Goal: Transaction & Acquisition: Book appointment/travel/reservation

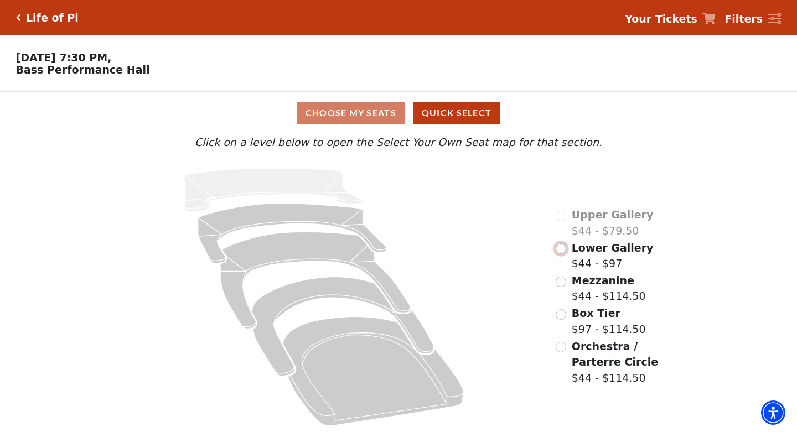
click at [563, 247] on input "Lower Gallery$44 - $97\a" at bounding box center [560, 248] width 11 height 11
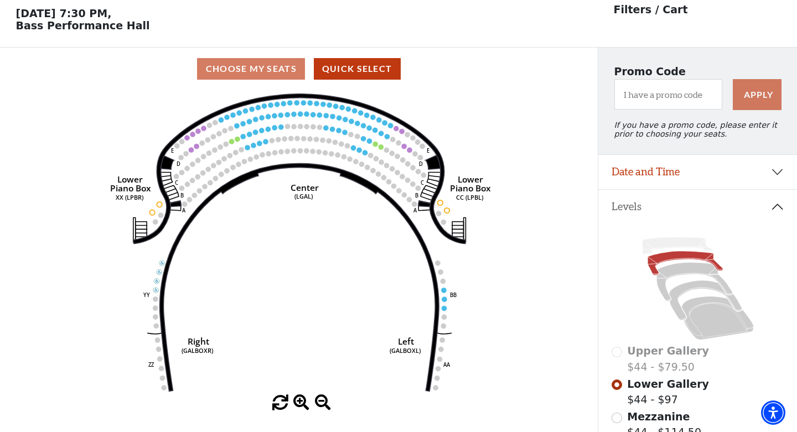
scroll to position [51, 0]
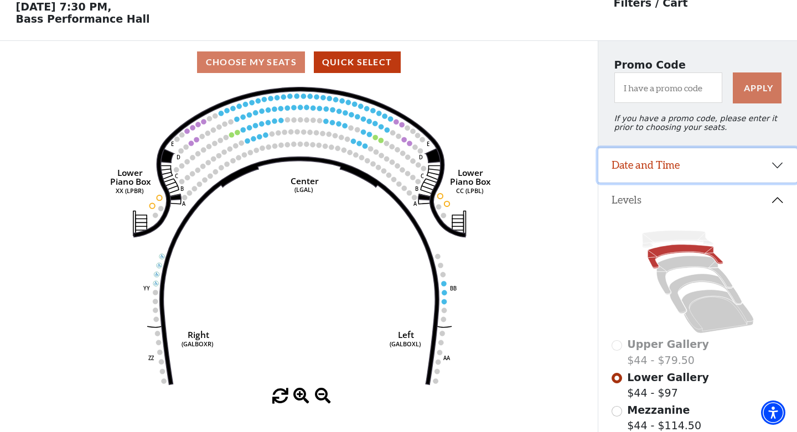
click at [684, 164] on button "Date and Time" at bounding box center [697, 165] width 199 height 34
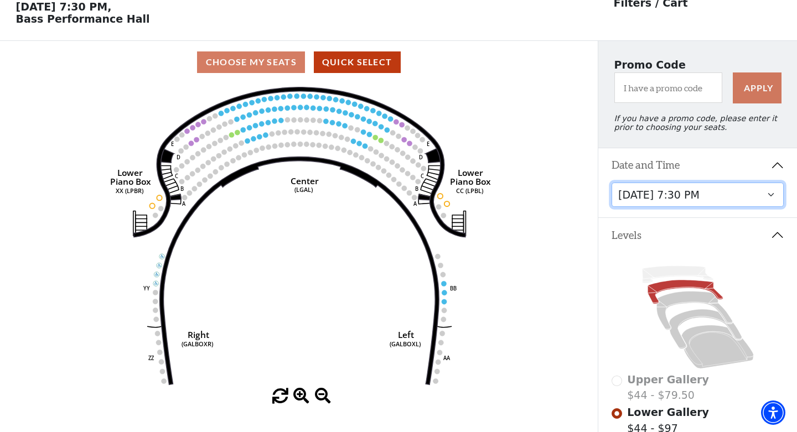
click at [679, 188] on select "[DATE] 7:30 PM [DATE] 7:30 PM [DATE] 7:30 PM [DATE] 7:30 PM [DATE] 1:30 PM [DAT…" at bounding box center [697, 195] width 173 height 25
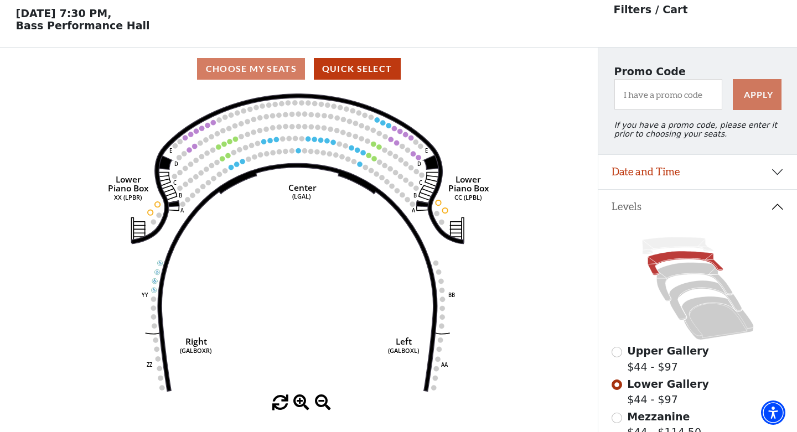
scroll to position [51, 0]
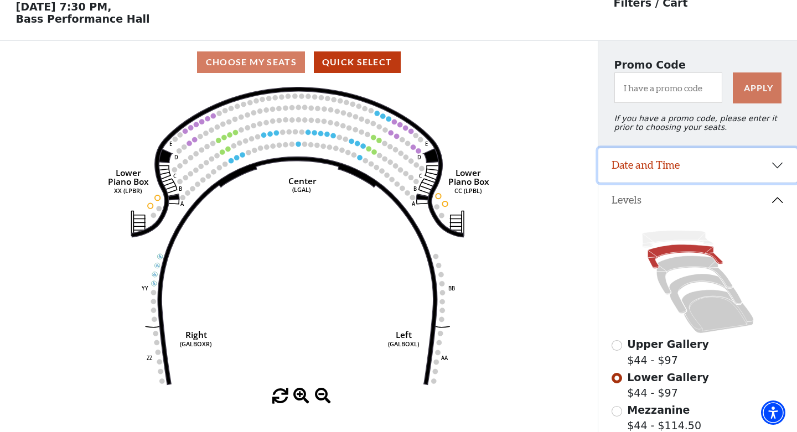
click at [683, 164] on button "Date and Time" at bounding box center [697, 165] width 199 height 34
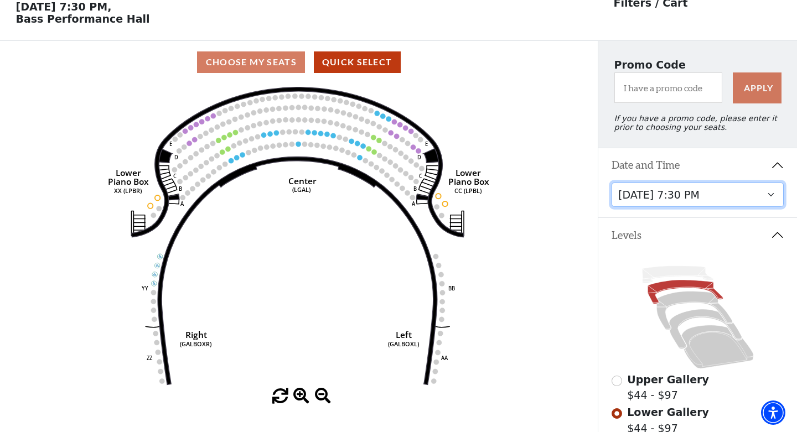
click at [683, 200] on select "[DATE] 7:30 PM [DATE] 7:30 PM [DATE] 7:30 PM [DATE] 7:30 PM [DATE] 1:30 PM [DAT…" at bounding box center [697, 195] width 173 height 25
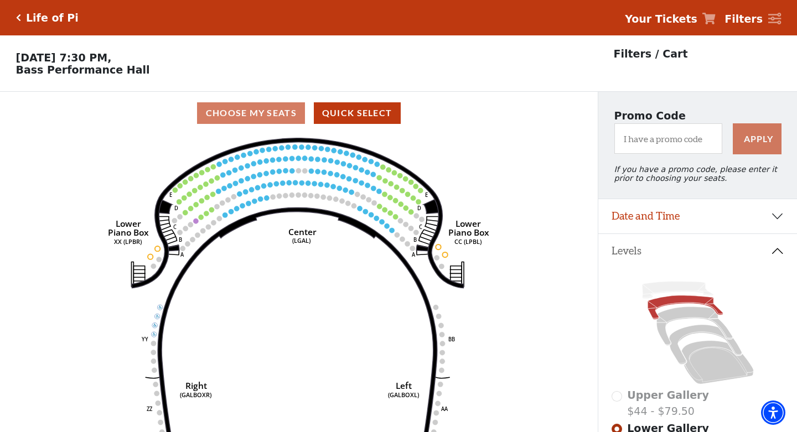
scroll to position [51, 0]
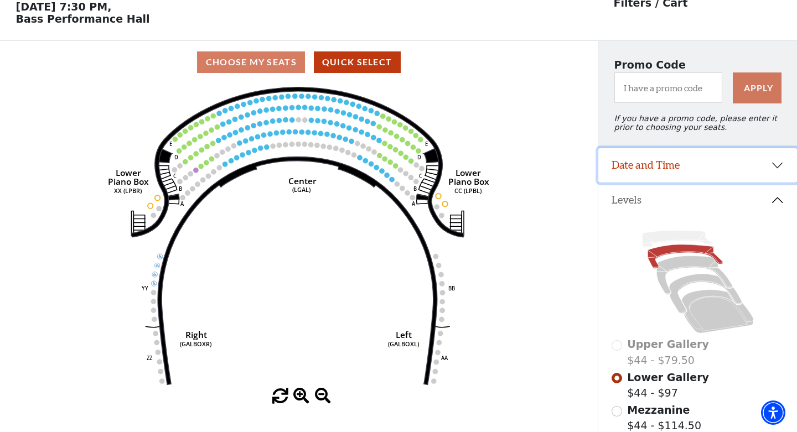
click at [682, 169] on button "Date and Time" at bounding box center [697, 165] width 199 height 34
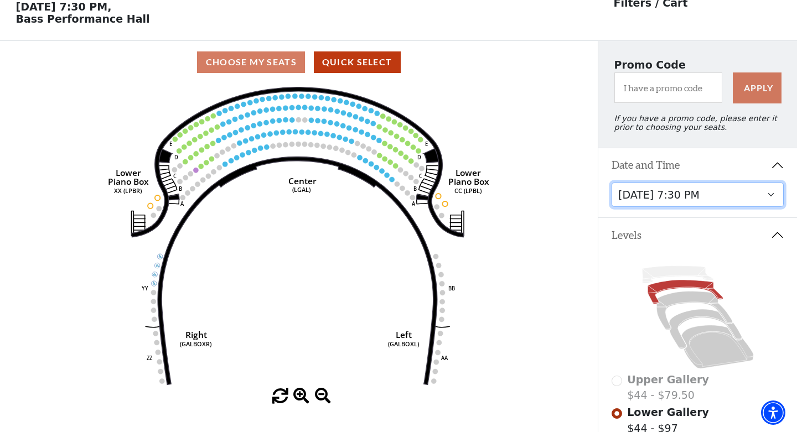
click at [687, 197] on select "[DATE] 7:30 PM [DATE] 7:30 PM [DATE] 7:30 PM [DATE] 7:30 PM [DATE] 1:30 PM [DAT…" at bounding box center [697, 195] width 173 height 25
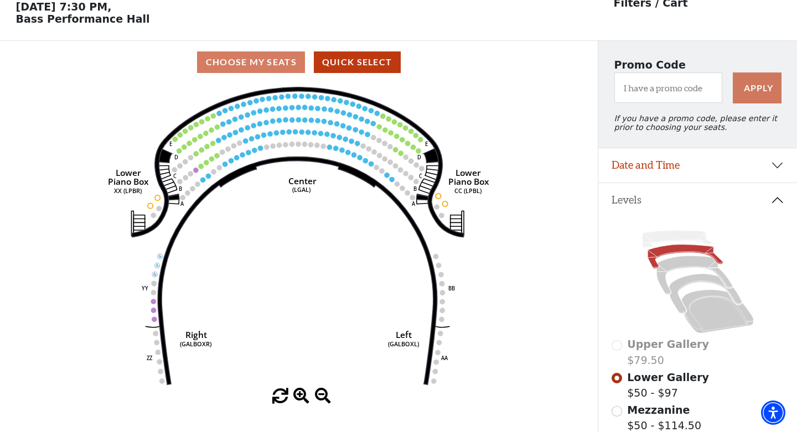
scroll to position [51, 0]
click at [738, 168] on button "Date and Time" at bounding box center [697, 165] width 199 height 34
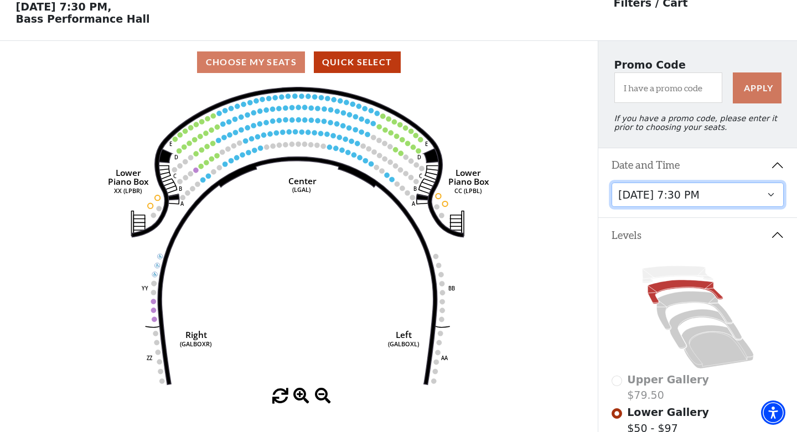
click at [730, 196] on select "[DATE] 7:30 PM [DATE] 7:30 PM [DATE] 7:30 PM [DATE] 7:30 PM [DATE] 1:30 PM [DAT…" at bounding box center [697, 195] width 173 height 25
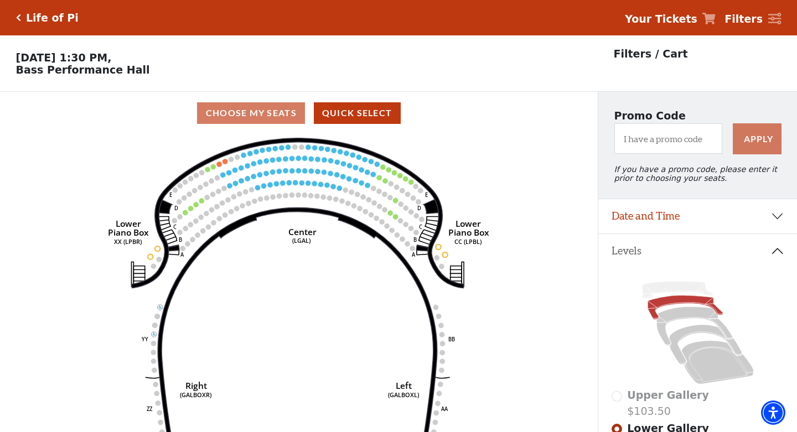
scroll to position [51, 0]
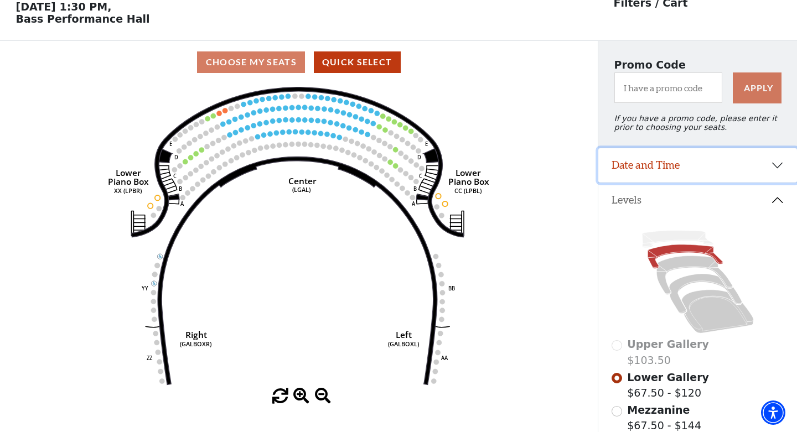
click at [723, 169] on button "Date and Time" at bounding box center [697, 165] width 199 height 34
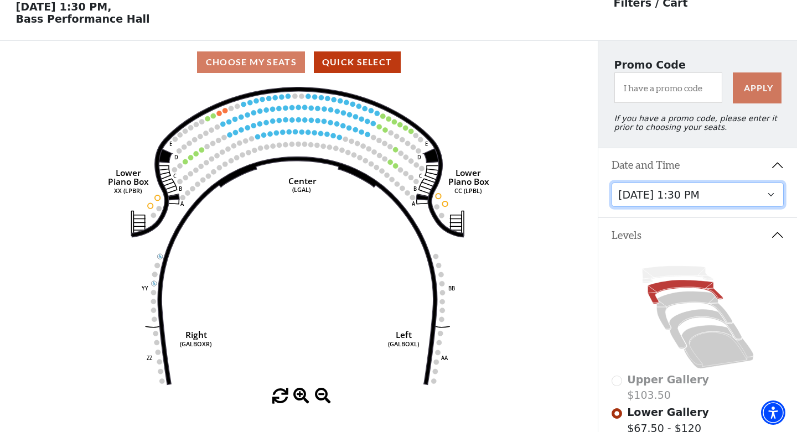
click at [724, 192] on select "Tuesday, September 23 at 7:30 PM Wednesday, September 24 at 7:30 PM Thursday, S…" at bounding box center [697, 195] width 173 height 25
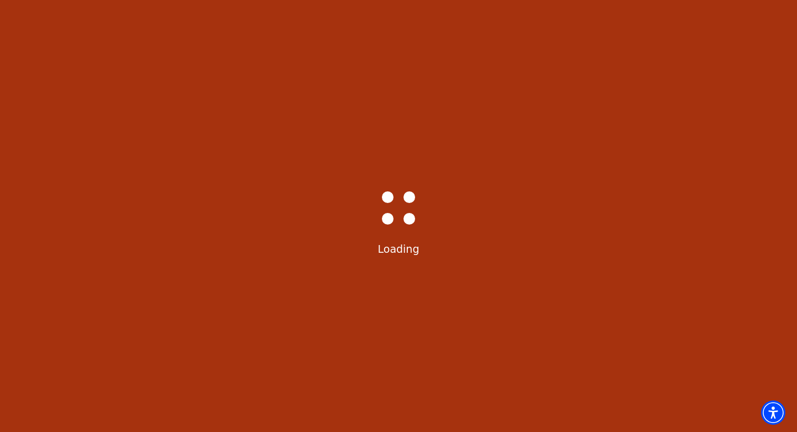
select select "6216"
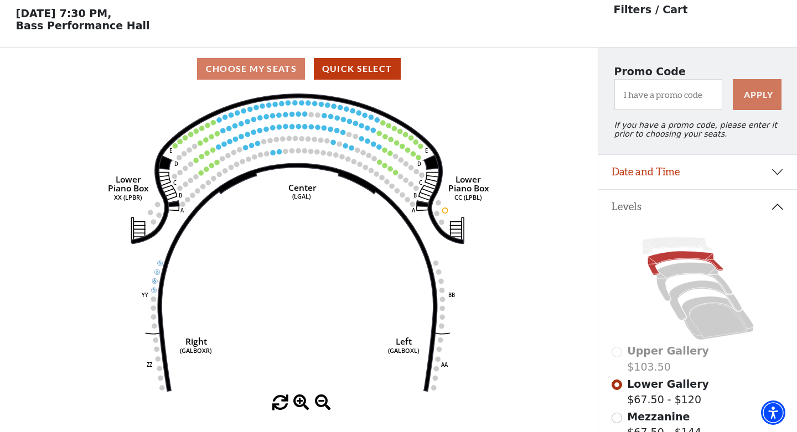
scroll to position [51, 0]
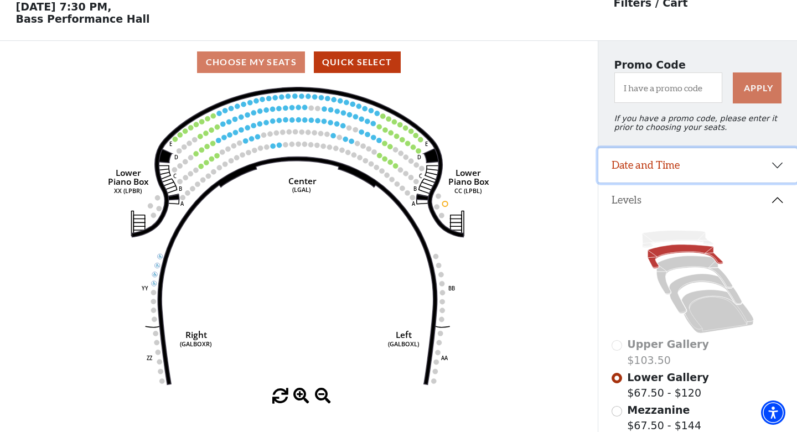
click at [715, 167] on button "Date and Time" at bounding box center [697, 165] width 199 height 34
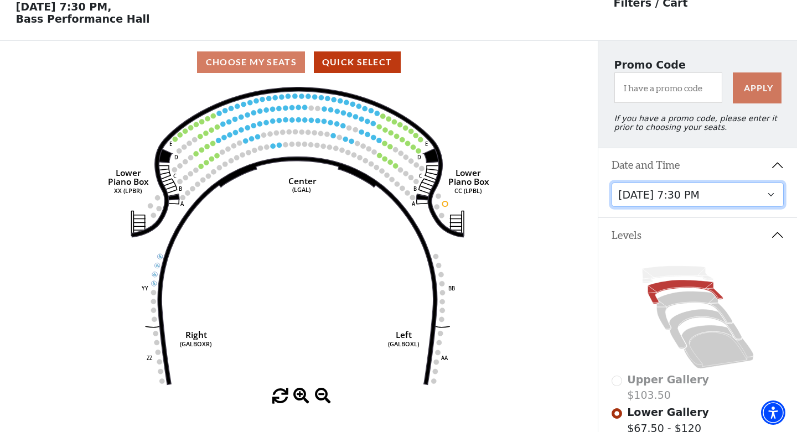
click at [714, 196] on select "Tuesday, September 23 at 7:30 PM Wednesday, September 24 at 7:30 PM Thursday, S…" at bounding box center [697, 195] width 173 height 25
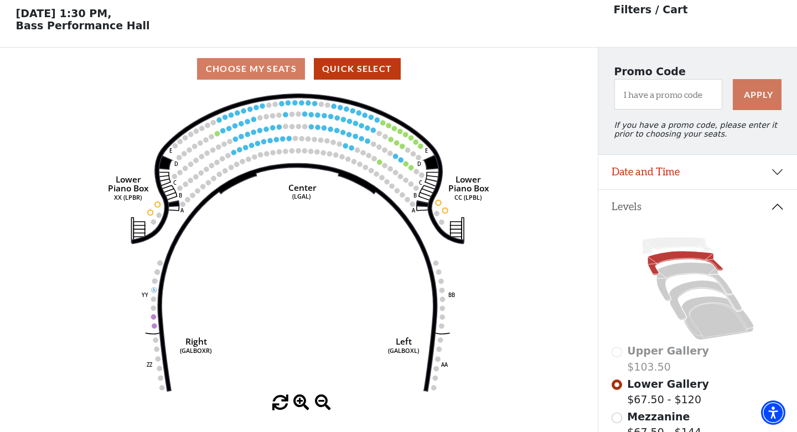
scroll to position [51, 0]
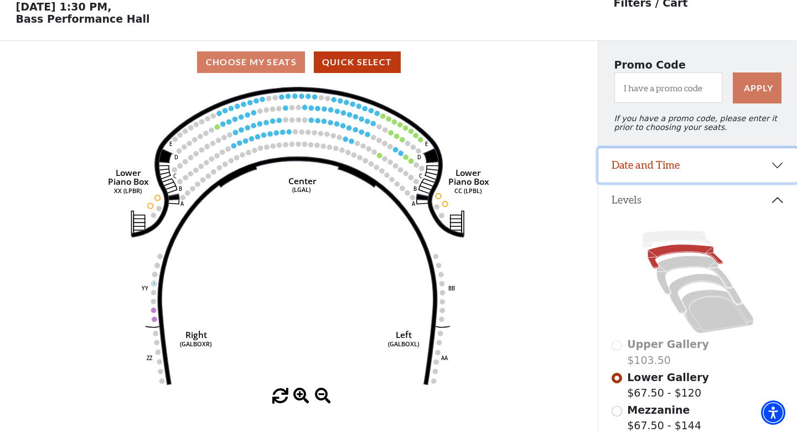
click at [706, 169] on button "Date and Time" at bounding box center [697, 165] width 199 height 34
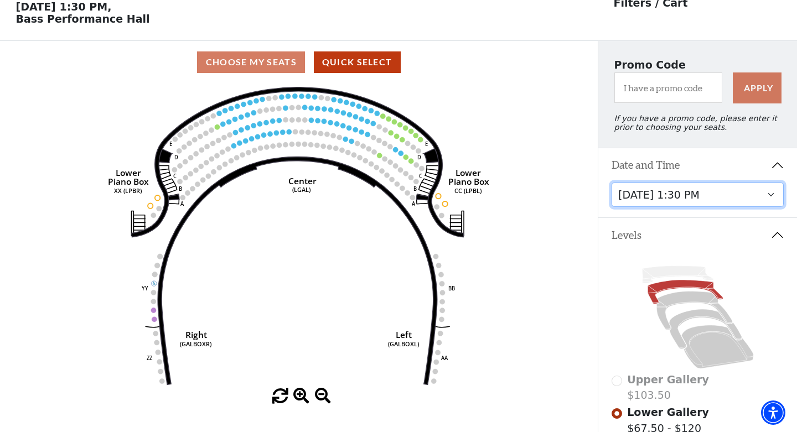
click at [706, 199] on select "Tuesday, September 23 at 7:30 PM Wednesday, September 24 at 7:30 PM Thursday, S…" at bounding box center [697, 195] width 173 height 25
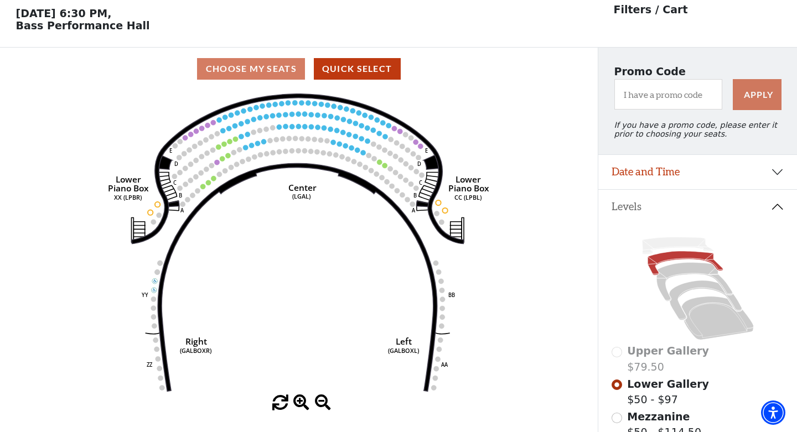
scroll to position [51, 0]
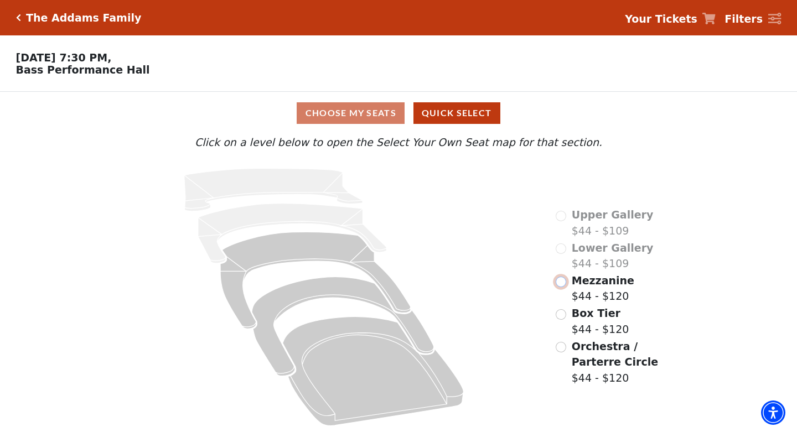
click at [562, 282] on input "Mezzanine$44 - $120\a" at bounding box center [560, 282] width 11 height 11
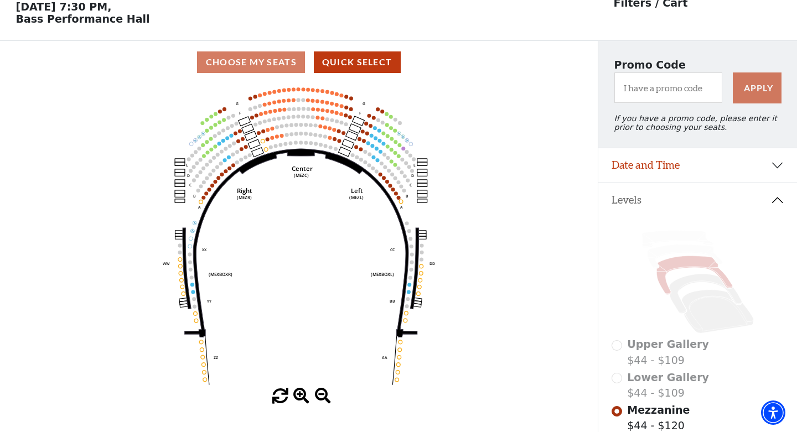
scroll to position [51, 0]
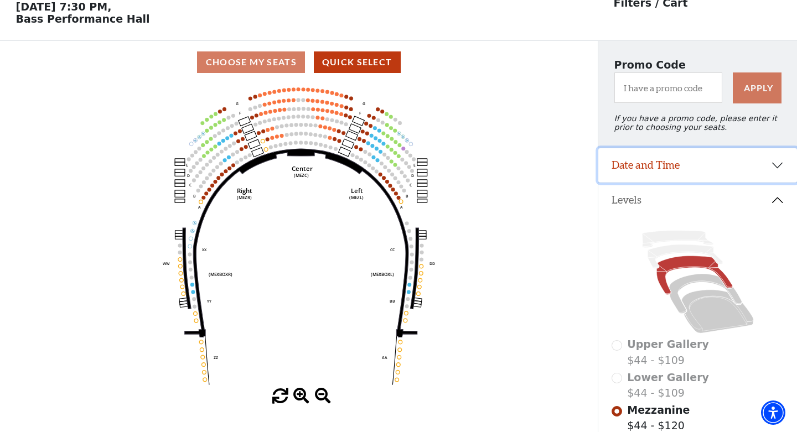
click at [635, 168] on button "Date and Time" at bounding box center [697, 165] width 199 height 34
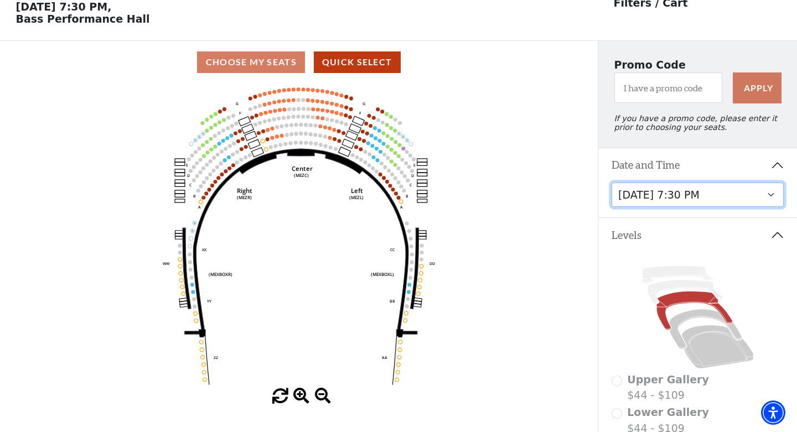
click at [647, 188] on select "Friday, October 24 at 7:30 PM Saturday, October 25 at 1:30 PM Saturday, October…" at bounding box center [697, 195] width 173 height 25
click at [686, 190] on select "Friday, October 24 at 7:30 PM Saturday, October 25 at 1:30 PM Saturday, October…" at bounding box center [697, 195] width 173 height 25
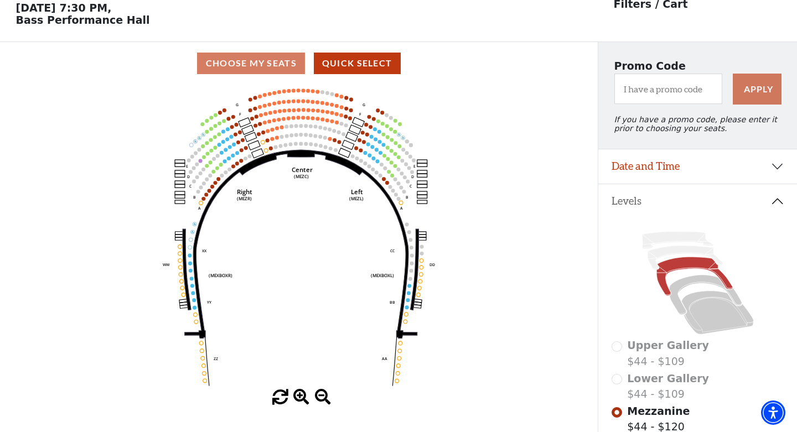
scroll to position [51, 0]
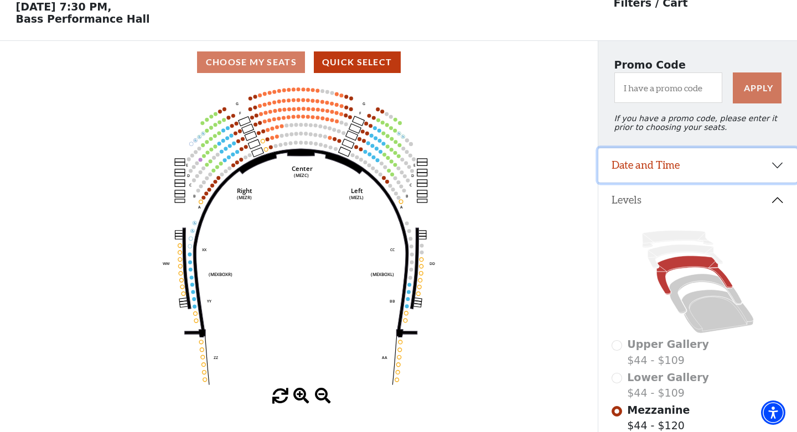
click at [735, 165] on button "Date and Time" at bounding box center [697, 165] width 199 height 34
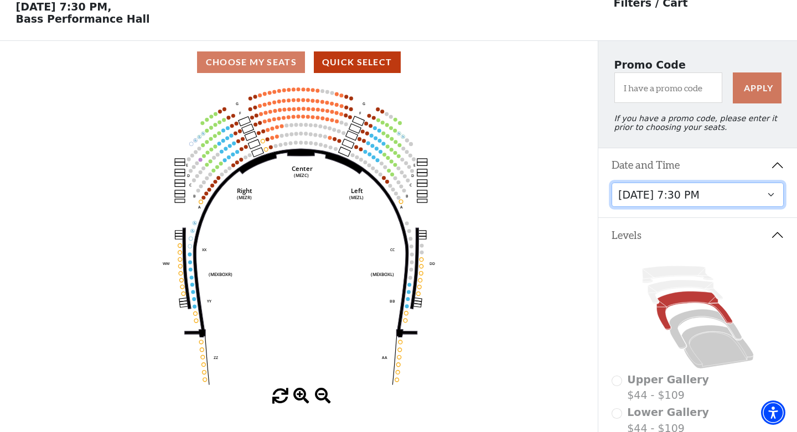
click at [731, 194] on select "Friday, October 24 at 7:30 PM Saturday, October 25 at 1:30 PM Saturday, October…" at bounding box center [697, 195] width 173 height 25
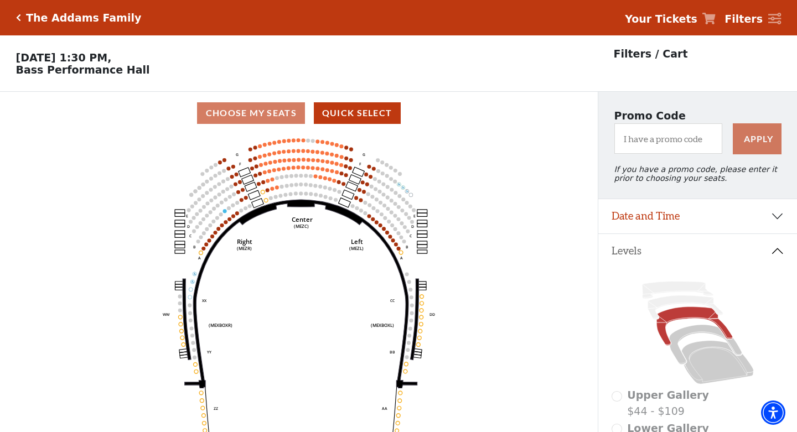
scroll to position [51, 0]
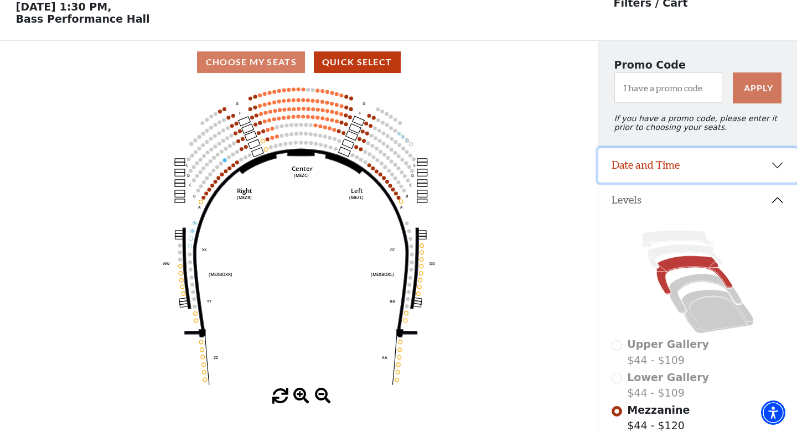
click at [685, 162] on button "Date and Time" at bounding box center [697, 165] width 199 height 34
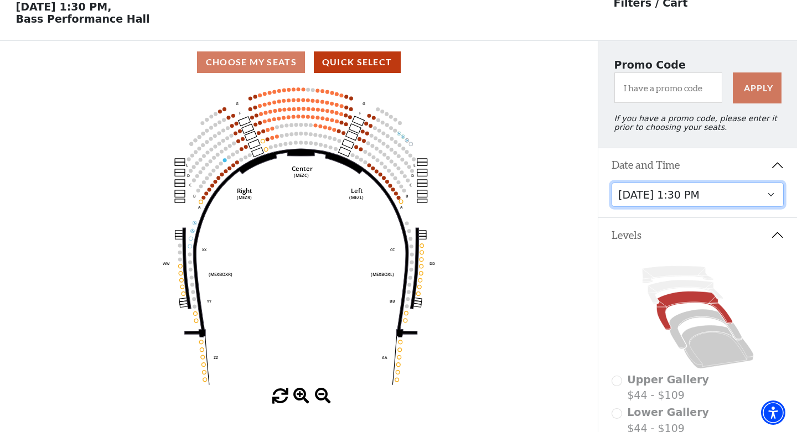
click at [685, 188] on select "Friday, October 24 at 7:30 PM Saturday, October 25 at 1:30 PM Saturday, October…" at bounding box center [697, 195] width 173 height 25
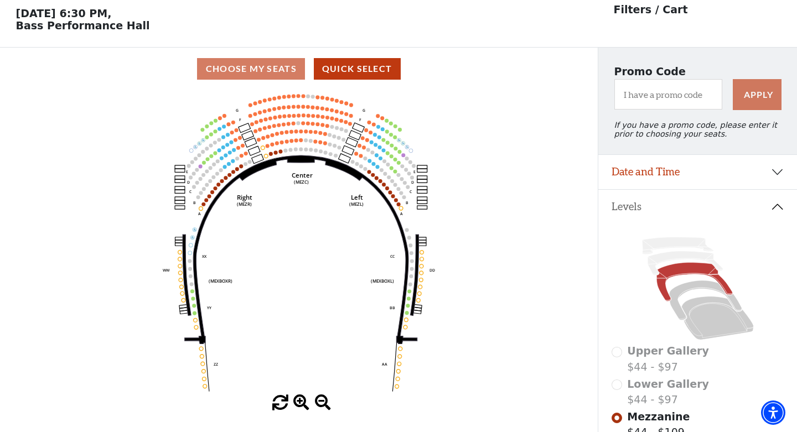
scroll to position [51, 0]
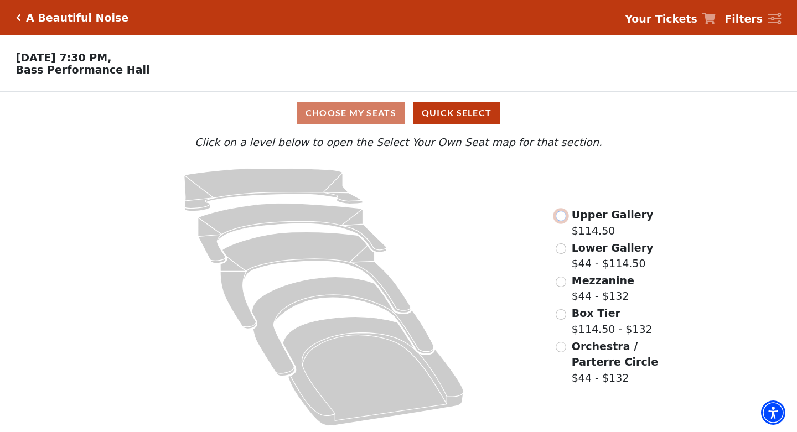
click at [563, 217] on input "Upper Gallery$114.50\a" at bounding box center [560, 216] width 11 height 11
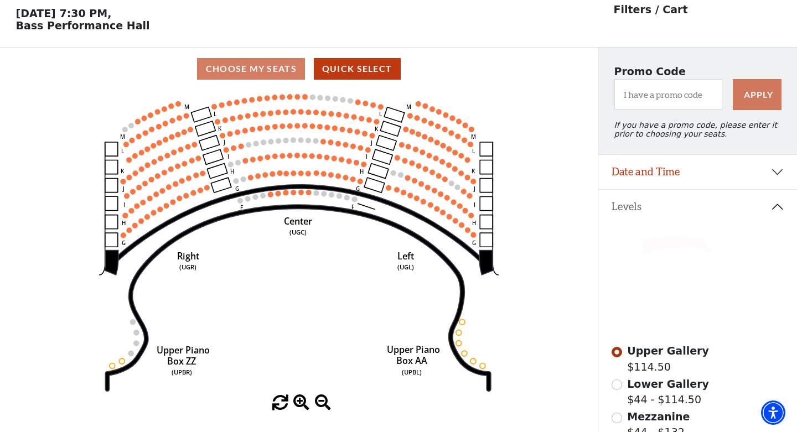
scroll to position [51, 0]
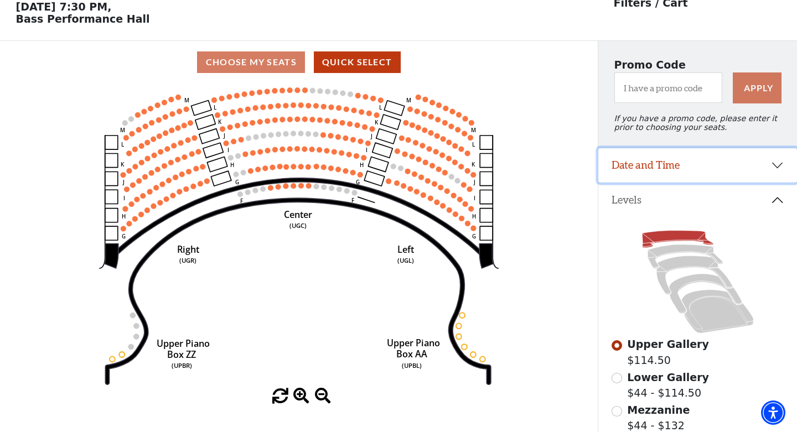
click at [677, 167] on button "Date and Time" at bounding box center [697, 165] width 199 height 34
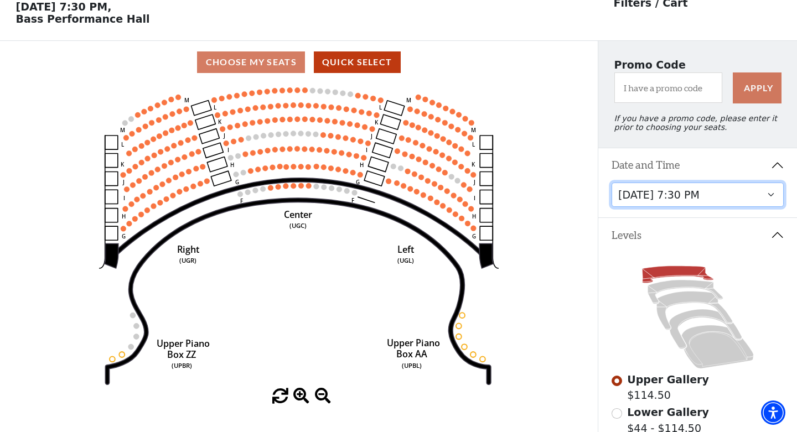
click at [698, 191] on select "Tuesday, October 28 at 7:30 PM Wednesday, October 29 at 7:30 PM Thursday, Octob…" at bounding box center [697, 195] width 173 height 25
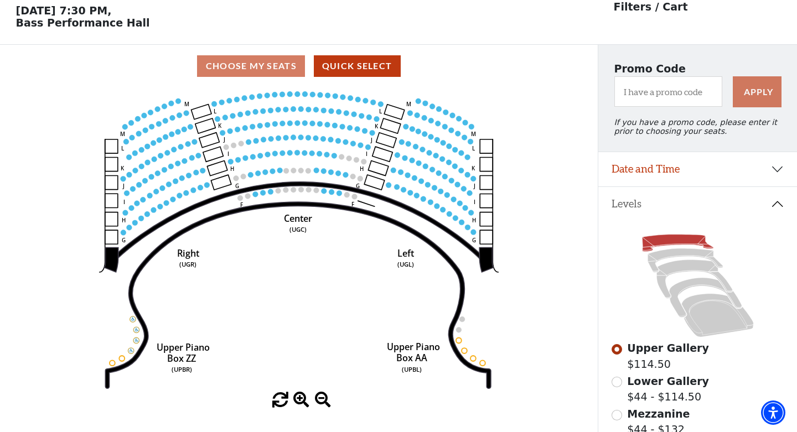
scroll to position [51, 0]
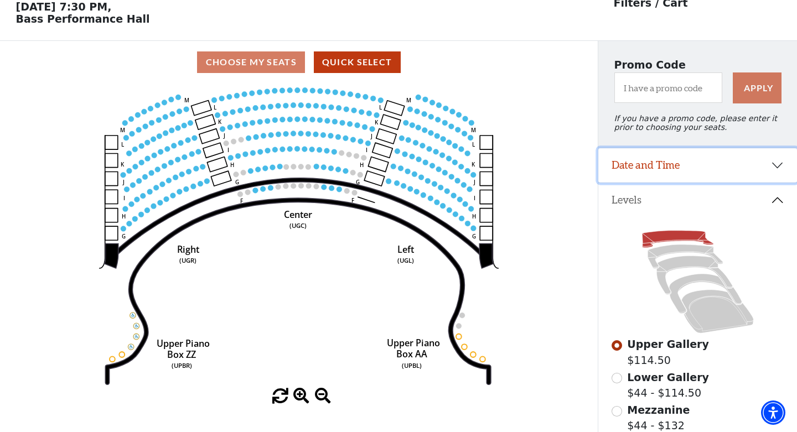
click at [665, 162] on button "Date and Time" at bounding box center [697, 165] width 199 height 34
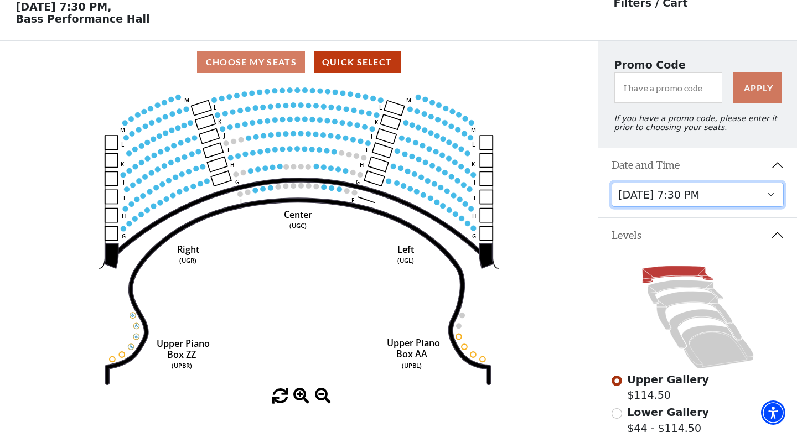
click at [674, 196] on select "Tuesday, October 28 at 7:30 PM Wednesday, October 29 at 7:30 PM Thursday, Octob…" at bounding box center [697, 195] width 173 height 25
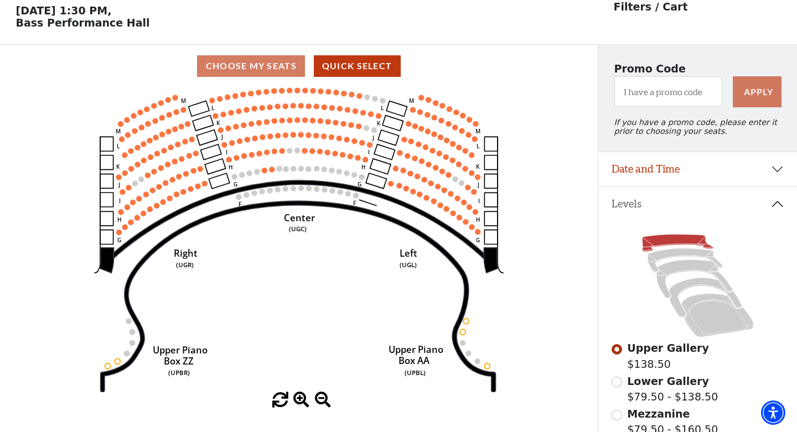
scroll to position [51, 0]
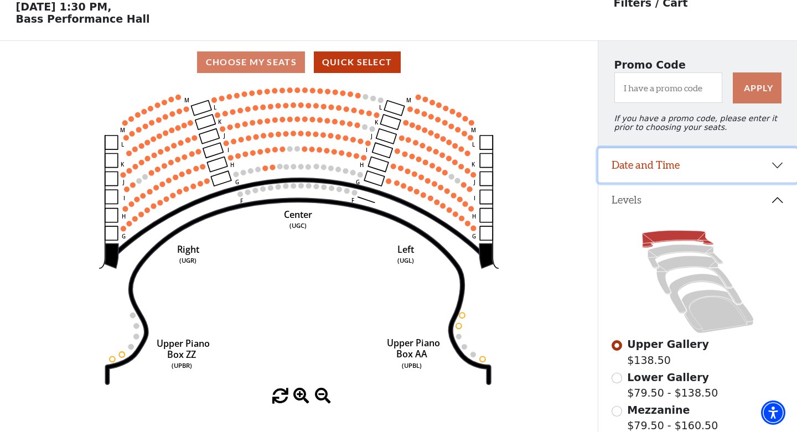
click at [685, 167] on button "Date and Time" at bounding box center [697, 165] width 199 height 34
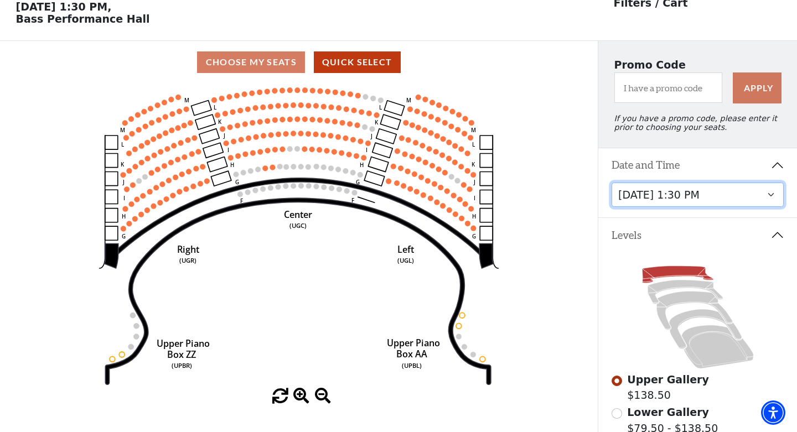
click at [685, 186] on select "Tuesday, October 28 at 7:30 PM Wednesday, October 29 at 7:30 PM Thursday, Octob…" at bounding box center [697, 195] width 173 height 25
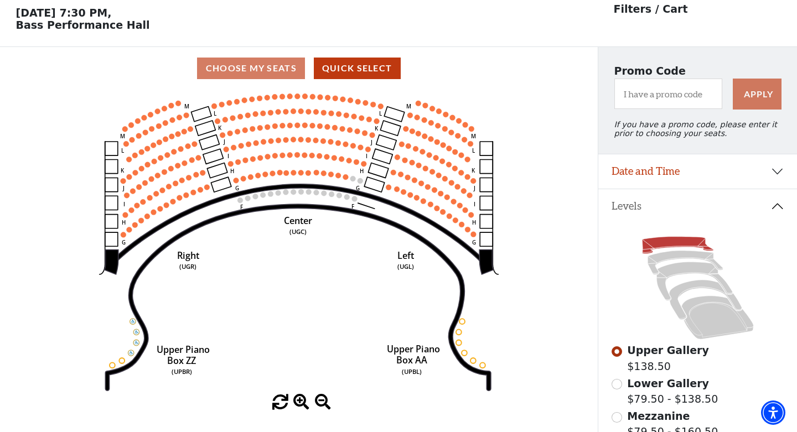
scroll to position [51, 0]
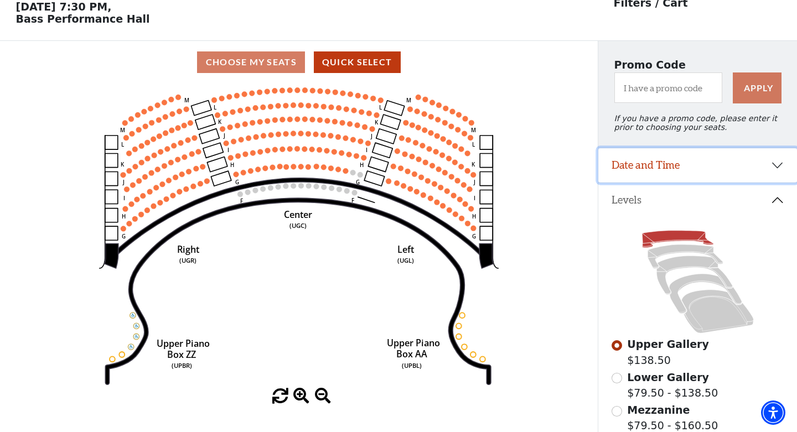
click at [711, 172] on button "Date and Time" at bounding box center [697, 165] width 199 height 34
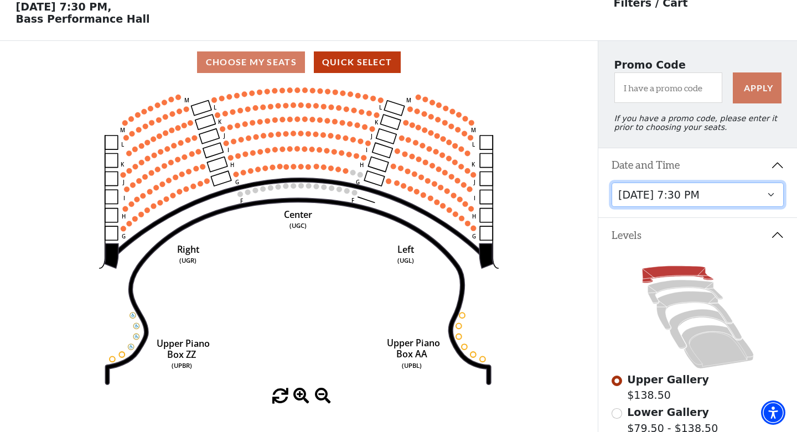
click at [711, 189] on select "Tuesday, October 28 at 7:30 PM Wednesday, October 29 at 7:30 PM Thursday, Octob…" at bounding box center [697, 195] width 173 height 25
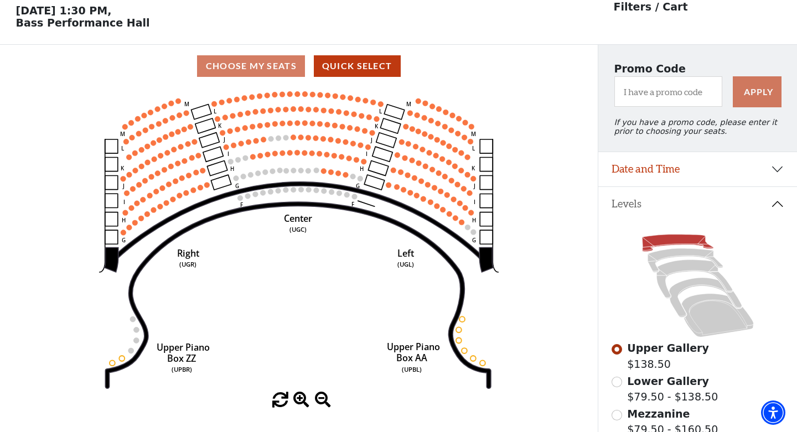
scroll to position [51, 0]
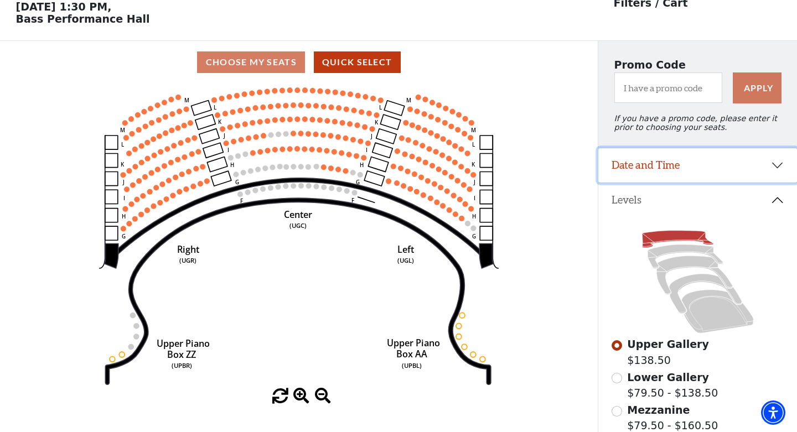
click at [668, 168] on button "Date and Time" at bounding box center [697, 165] width 199 height 34
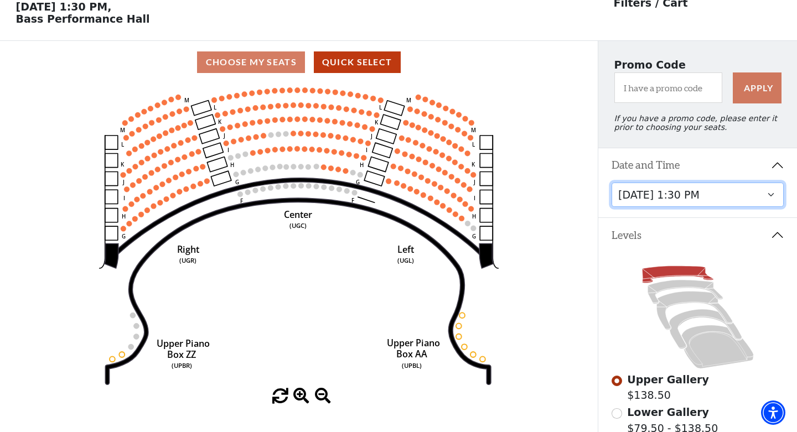
click at [673, 196] on select "Tuesday, October 28 at 7:30 PM Wednesday, October 29 at 7:30 PM Thursday, Octob…" at bounding box center [697, 195] width 173 height 25
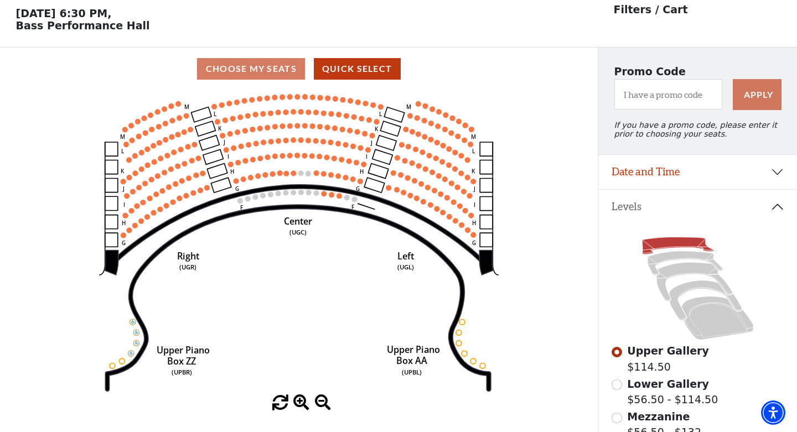
scroll to position [51, 0]
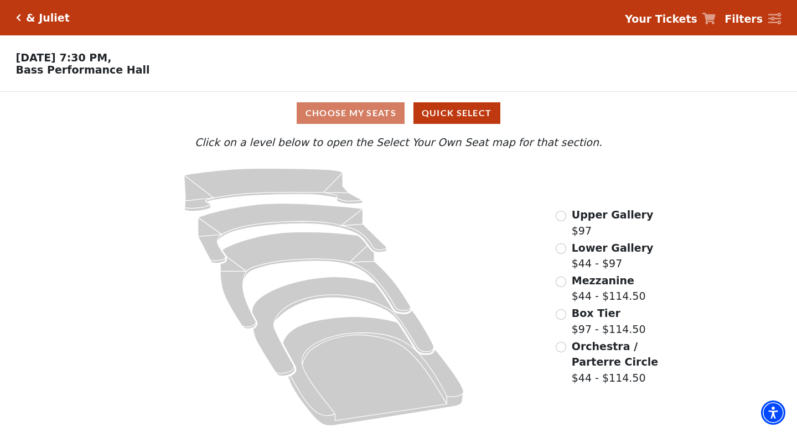
click at [568, 249] on div "Lower Gallery $44 - $97" at bounding box center [603, 256] width 97 height 32
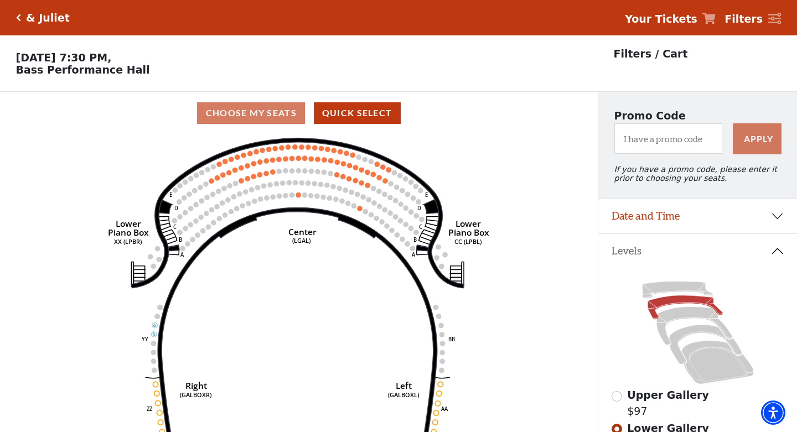
scroll to position [51, 0]
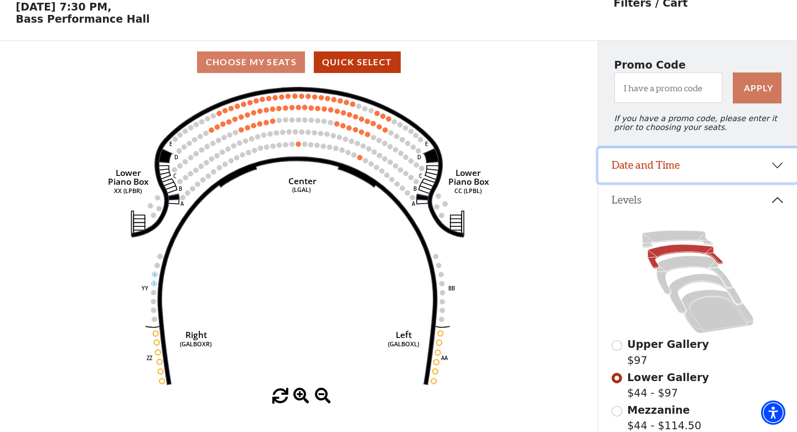
click at [676, 169] on button "Date and Time" at bounding box center [697, 165] width 199 height 34
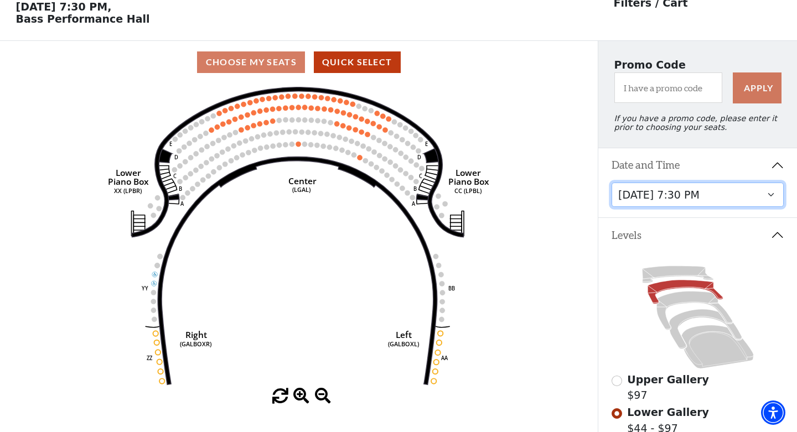
click at [677, 194] on select "Thursday, November 13 at 1:30 PM Wednesday, November 12 at 7:30 PM Thursday, No…" at bounding box center [697, 195] width 173 height 25
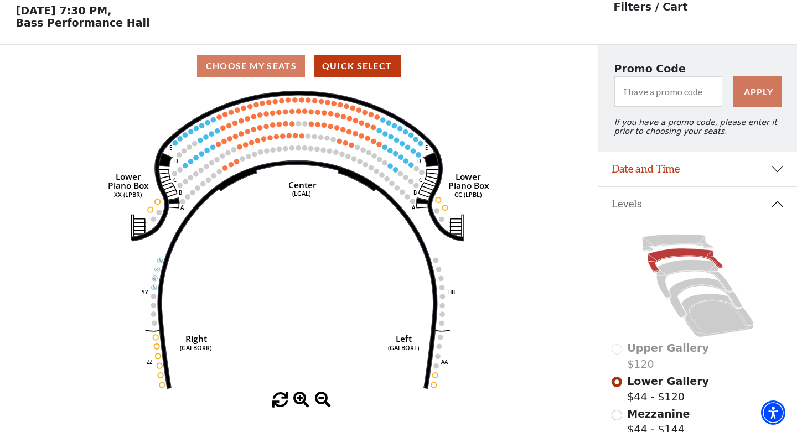
scroll to position [51, 0]
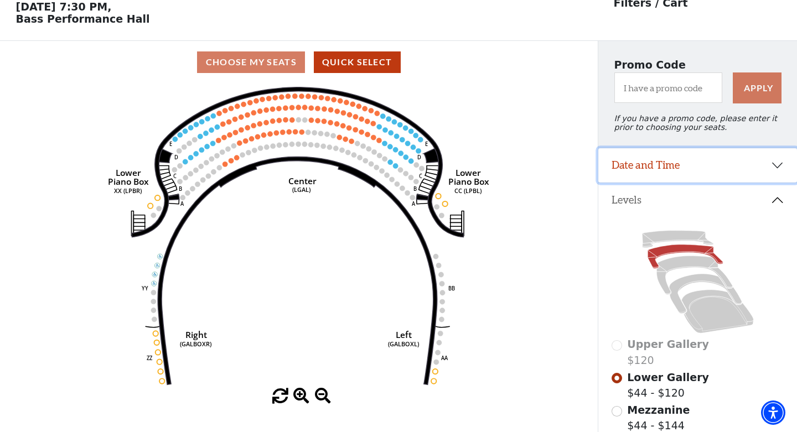
click at [697, 167] on button "Date and Time" at bounding box center [697, 165] width 199 height 34
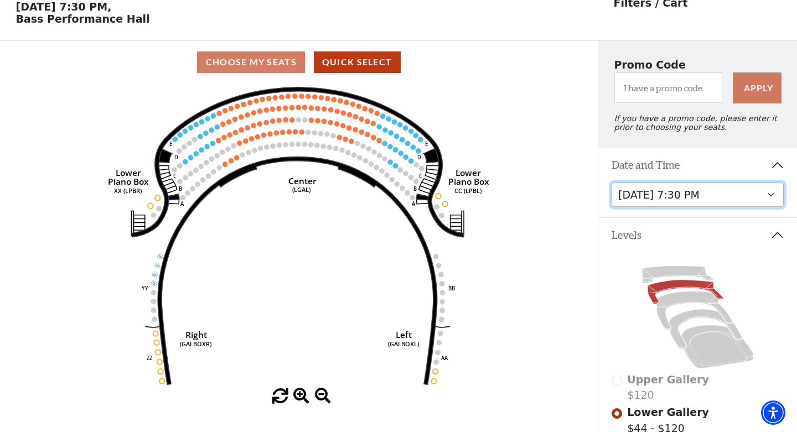
click at [704, 197] on select "Thursday, November 13 at 1:30 PM Wednesday, November 12 at 7:30 PM Thursday, No…" at bounding box center [697, 195] width 173 height 25
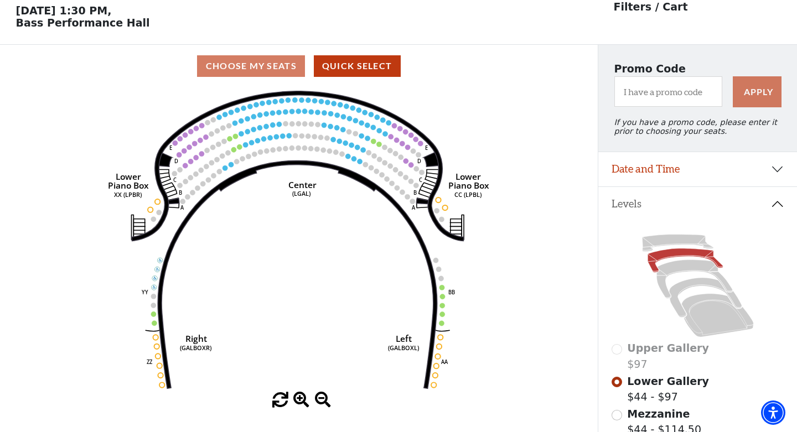
scroll to position [51, 0]
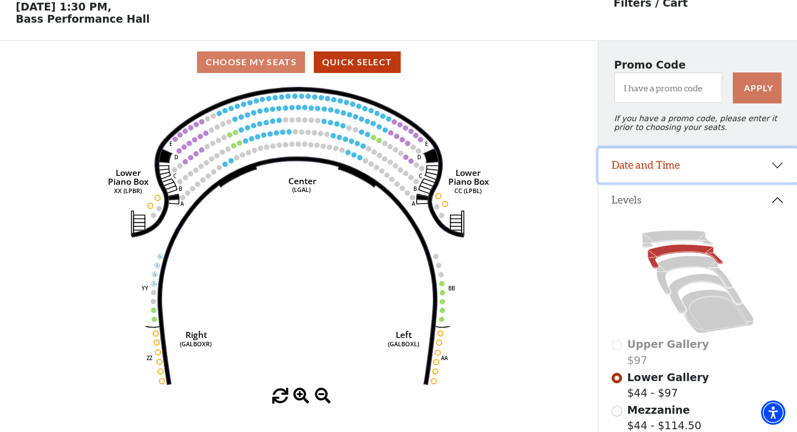
click at [706, 172] on button "Date and Time" at bounding box center [697, 165] width 199 height 34
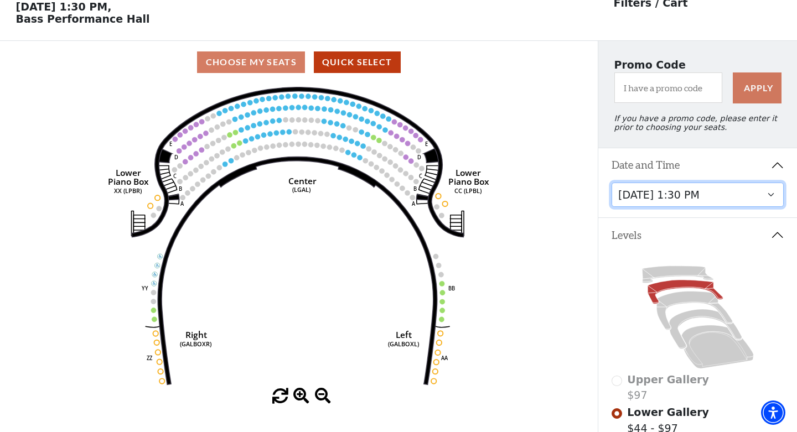
click at [710, 203] on select "Thursday, November 13 at 1:30 PM Wednesday, November 12 at 7:30 PM Thursday, No…" at bounding box center [697, 195] width 173 height 25
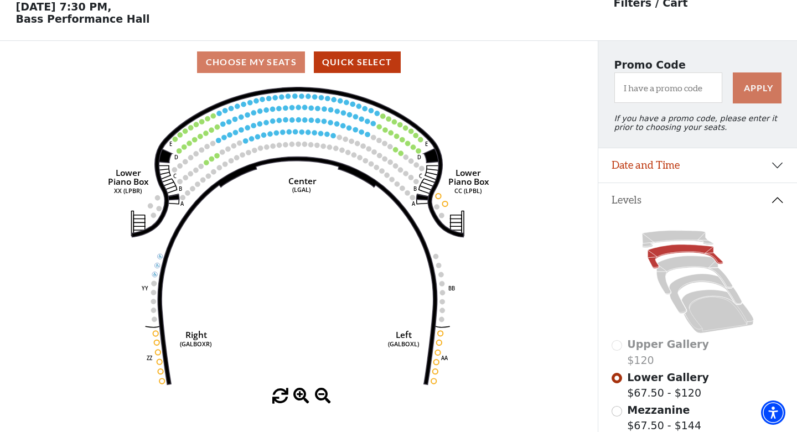
scroll to position [51, 0]
click at [677, 162] on button "Date and Time" at bounding box center [697, 165] width 199 height 34
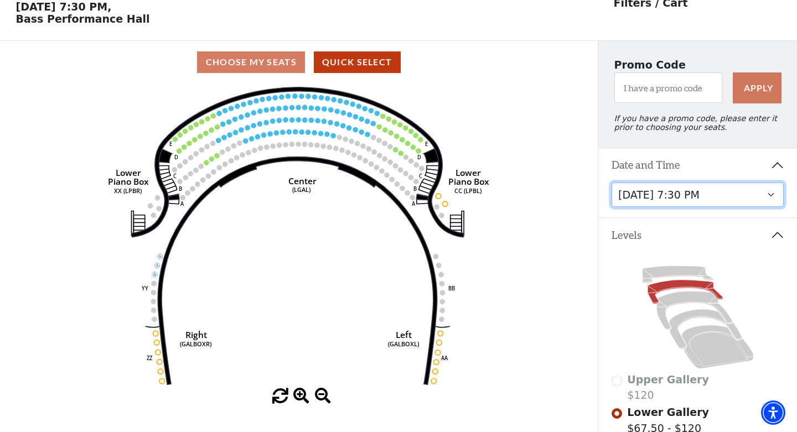
click at [678, 195] on select "Thursday, November 13 at 1:30 PM Wednesday, November 12 at 7:30 PM Thursday, No…" at bounding box center [697, 195] width 173 height 25
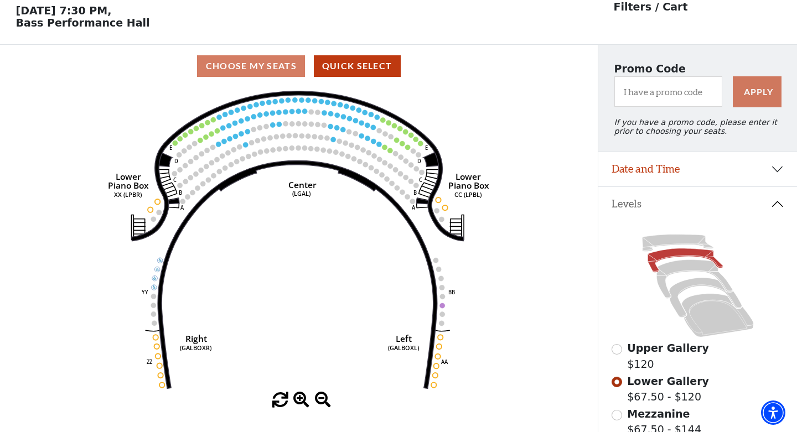
scroll to position [51, 0]
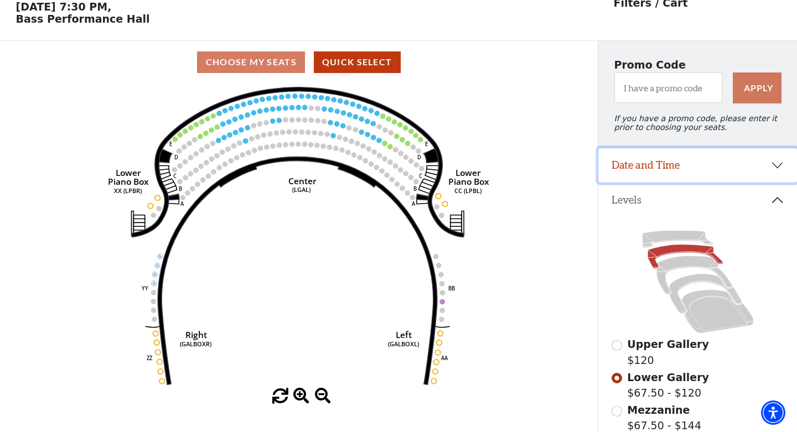
click at [655, 169] on button "Date and Time" at bounding box center [697, 165] width 199 height 34
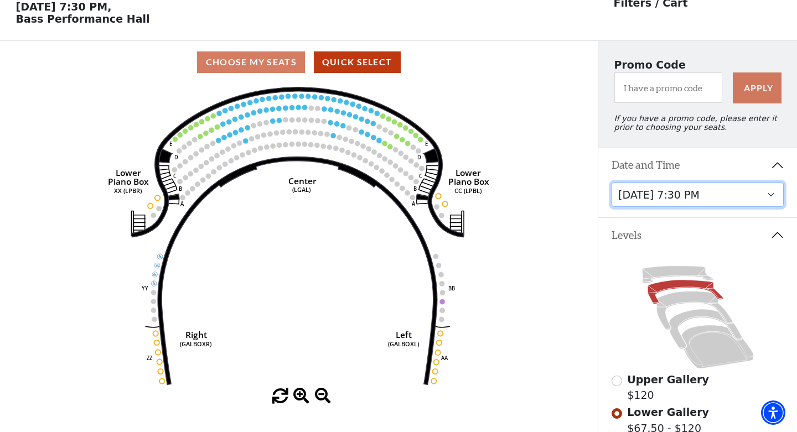
click at [659, 193] on select "Thursday, November 13 at 1:30 PM Wednesday, November 12 at 7:30 PM Thursday, No…" at bounding box center [697, 195] width 173 height 25
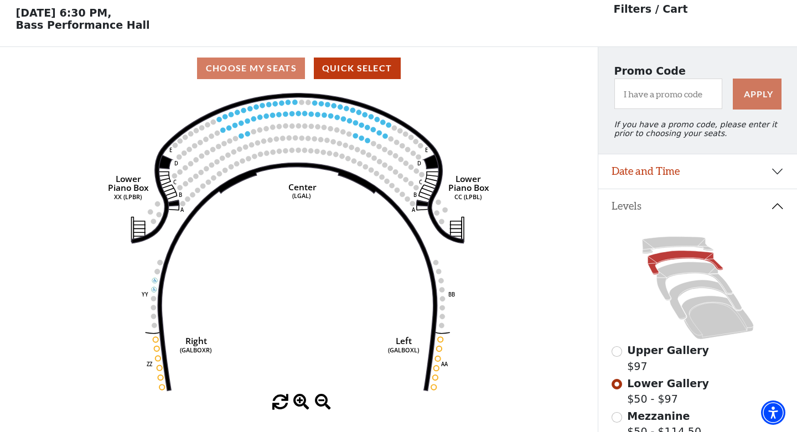
scroll to position [51, 0]
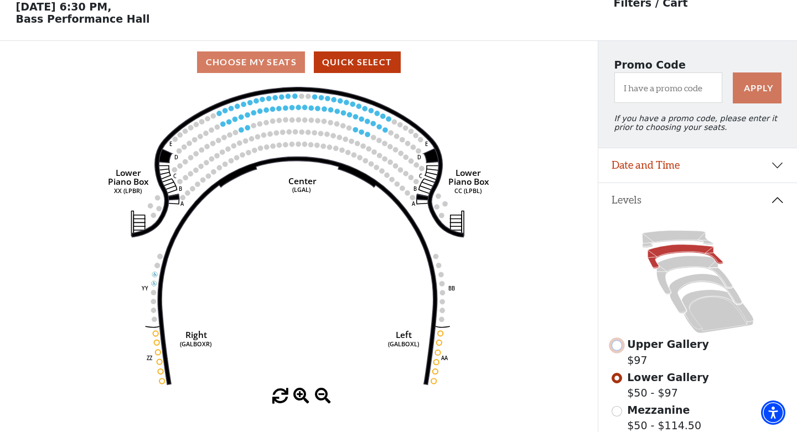
click at [612, 346] on input "Upper Gallery$97\a" at bounding box center [616, 345] width 11 height 11
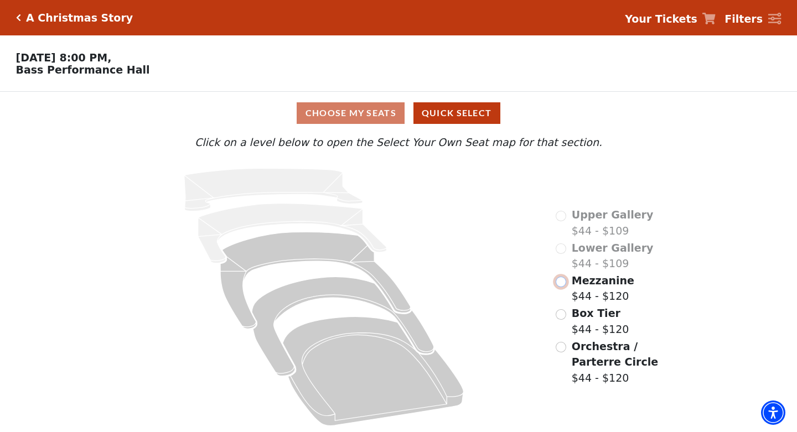
click at [559, 284] on input "Mezzanine$44 - $120\a" at bounding box center [560, 282] width 11 height 11
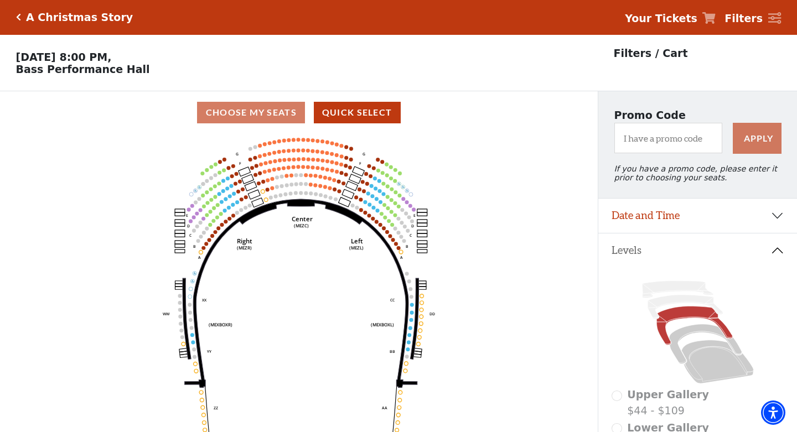
scroll to position [51, 0]
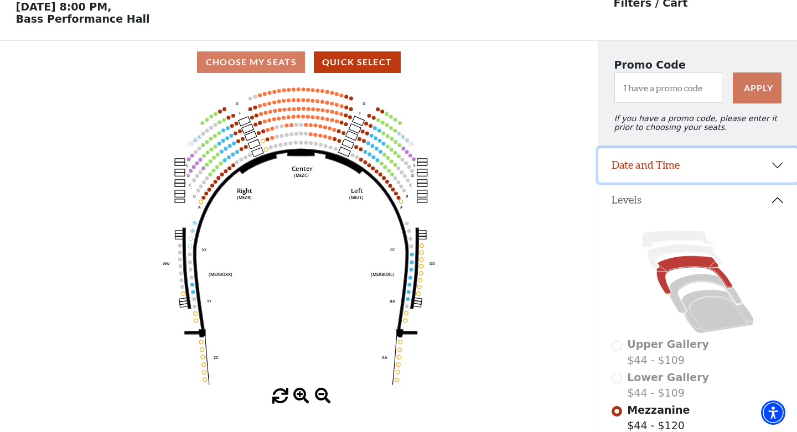
click at [663, 162] on button "Date and Time" at bounding box center [697, 165] width 199 height 34
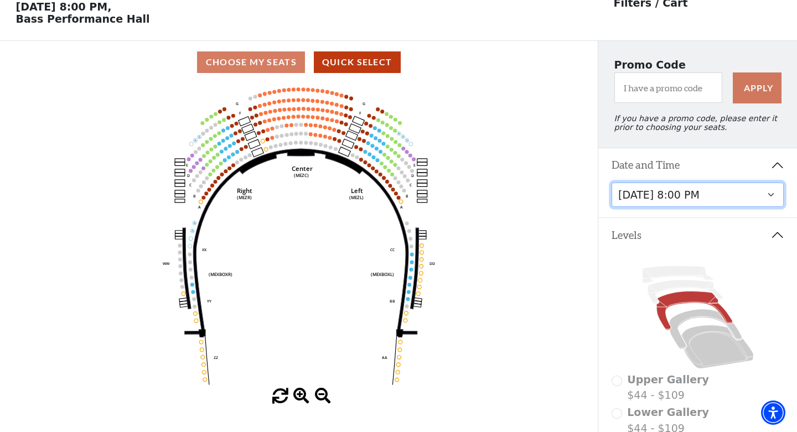
click at [671, 199] on select "[DATE] 8:00 PM [DATE] 1:30 PM [DATE] 7:30 PM [DATE] 1:30 PM [DATE] 6:30 PM" at bounding box center [697, 195] width 173 height 25
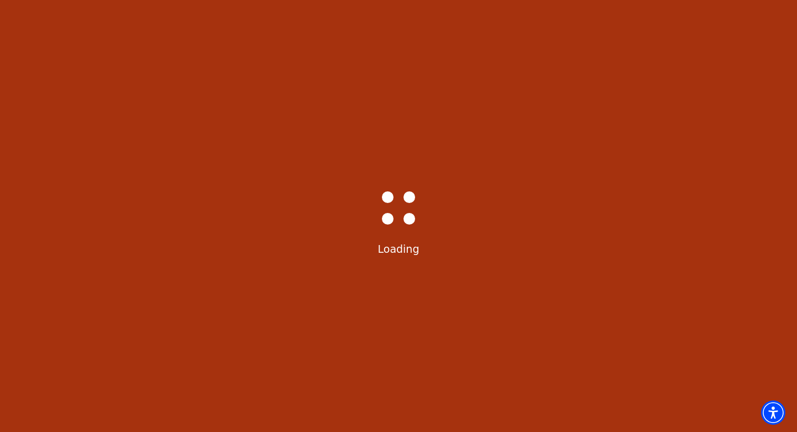
select select "6296"
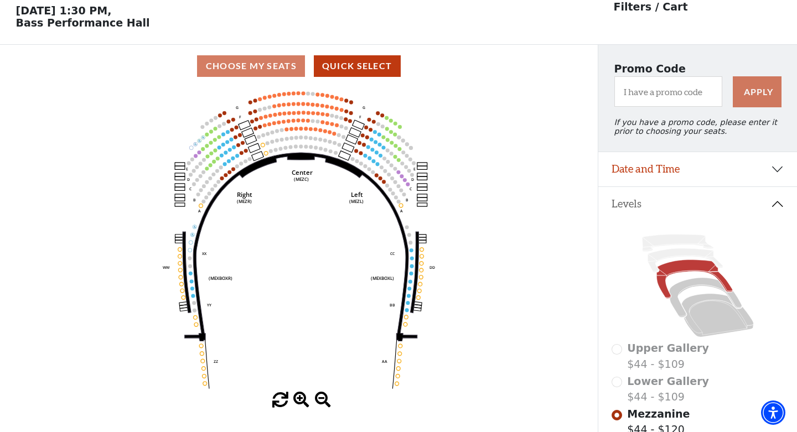
scroll to position [51, 0]
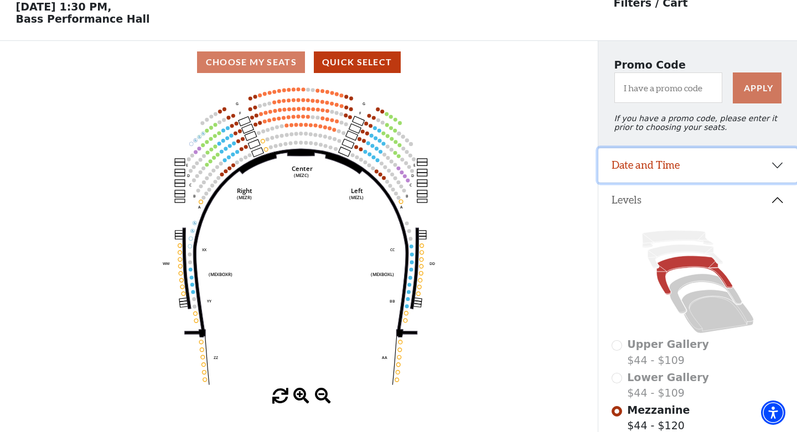
click at [690, 165] on button "Date and Time" at bounding box center [697, 165] width 199 height 34
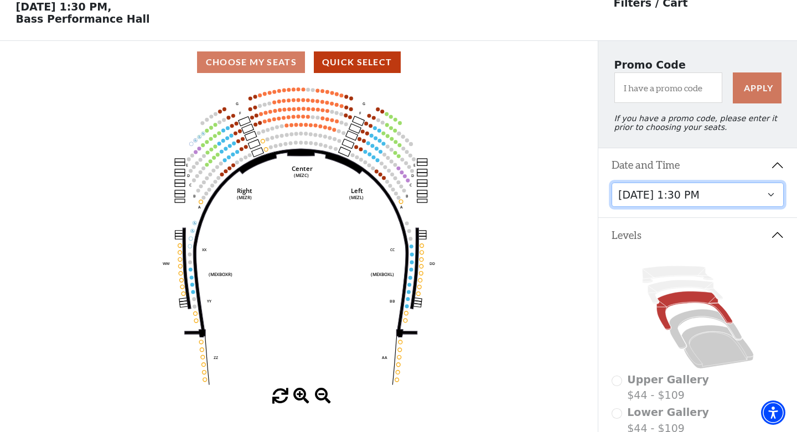
click at [693, 189] on select "[DATE] 8:00 PM [DATE] 1:30 PM [DATE] 7:30 PM [DATE] 1:30 PM [DATE] 6:30 PM" at bounding box center [697, 195] width 173 height 25
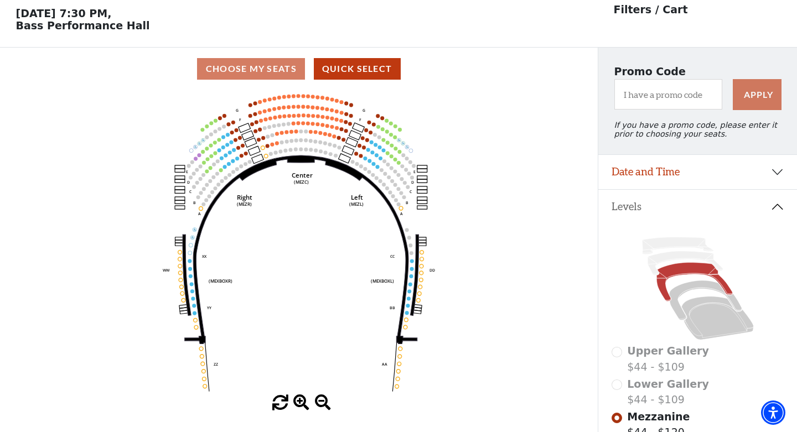
scroll to position [51, 0]
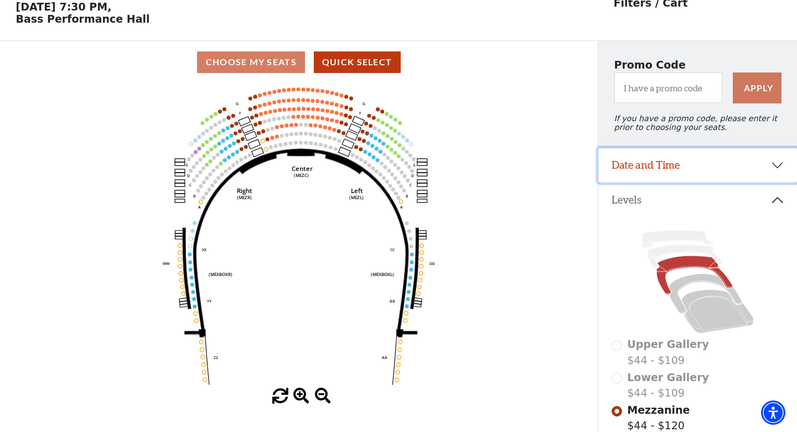
click at [694, 165] on button "Date and Time" at bounding box center [697, 165] width 199 height 34
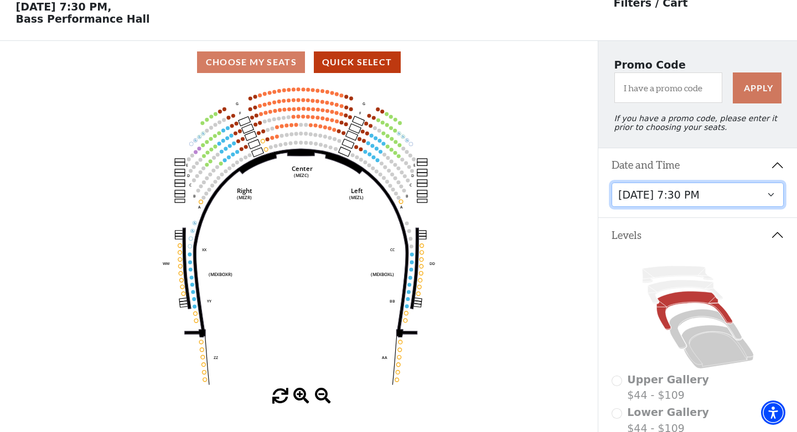
click at [697, 198] on select "[DATE] 8:00 PM [DATE] 1:30 PM [DATE] 7:30 PM [DATE] 1:30 PM [DATE] 6:30 PM" at bounding box center [697, 195] width 173 height 25
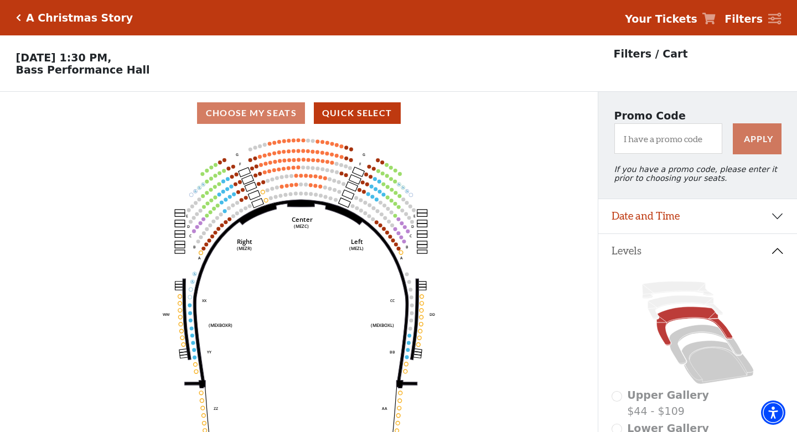
scroll to position [51, 0]
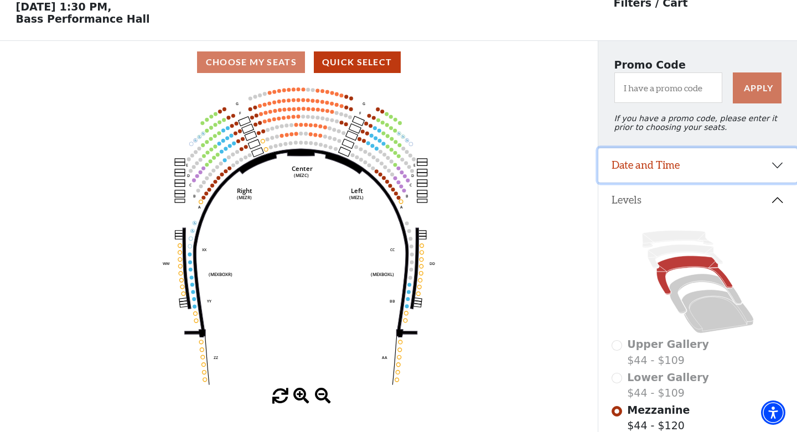
click at [699, 169] on button "Date and Time" at bounding box center [697, 165] width 199 height 34
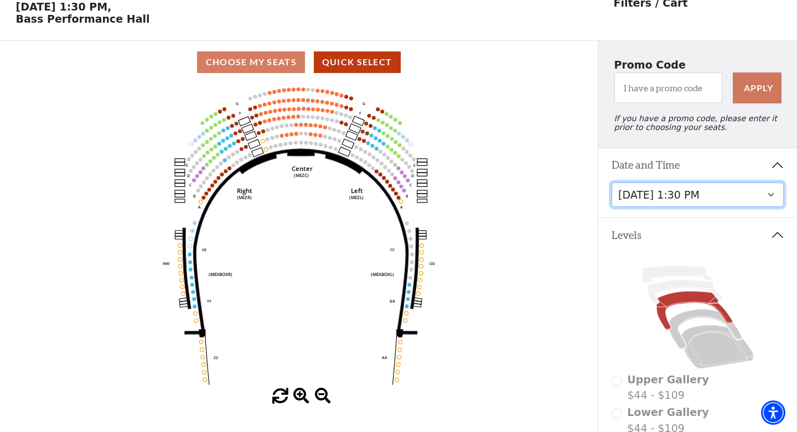
click at [699, 191] on select "[DATE] 8:00 PM [DATE] 1:30 PM [DATE] 7:30 PM [DATE] 1:30 PM [DATE] 6:30 PM" at bounding box center [697, 195] width 173 height 25
